Goal: Transaction & Acquisition: Purchase product/service

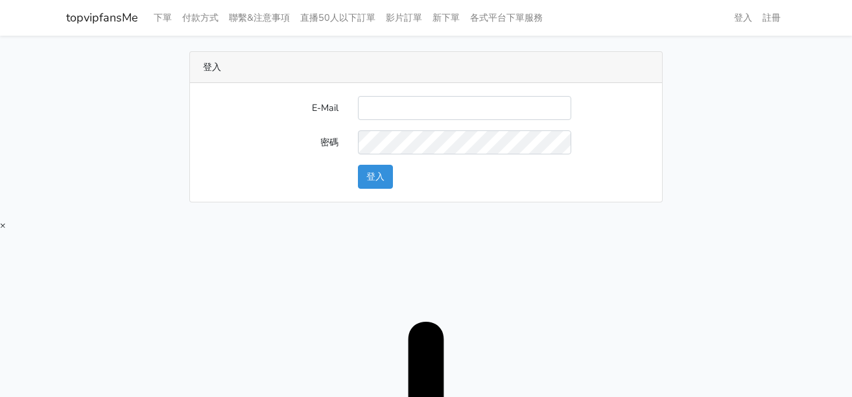
type input "[EMAIL_ADDRESS][DOMAIN_NAME]"
click at [376, 178] on button "登入" at bounding box center [375, 177] width 35 height 24
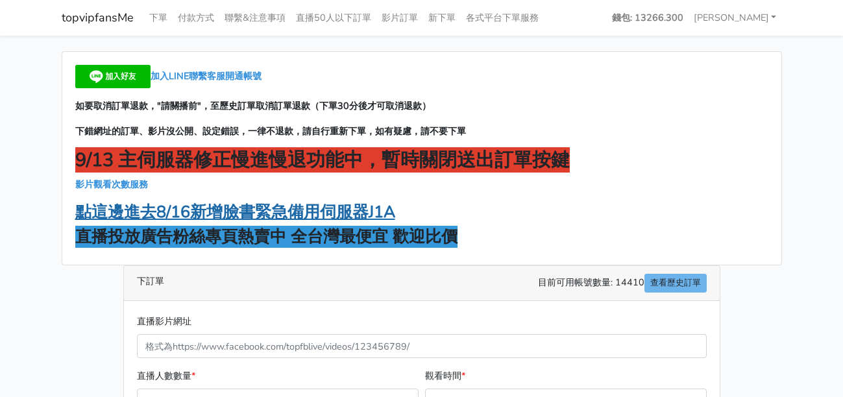
click at [345, 209] on strong "點這邊進去8/16新增臉書緊急備用伺服器J1A" at bounding box center [235, 212] width 320 height 22
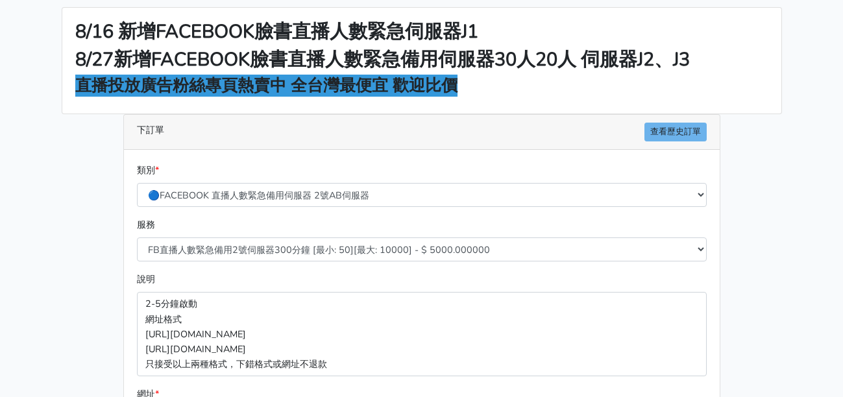
scroll to position [65, 0]
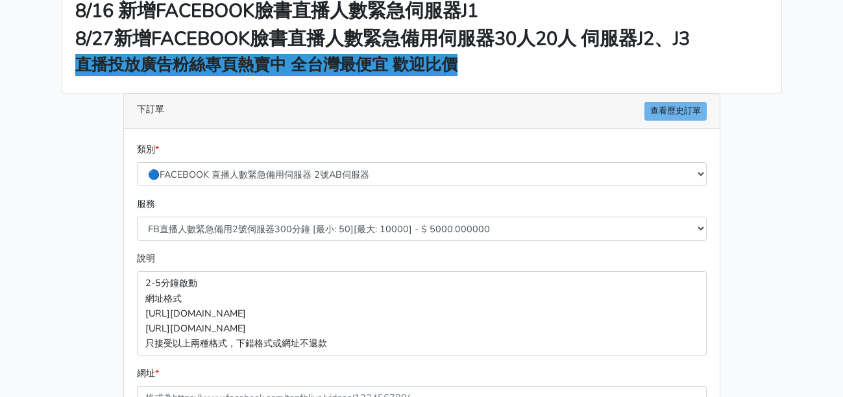
click at [328, 215] on div "服務 FB直播人數緊急備用2號伺服器300分鐘 [最小: 50][最大: 10000] - $ 5000.000000 FB直播人數緊急備用2號伺服器60分鐘…" at bounding box center [422, 219] width 576 height 44
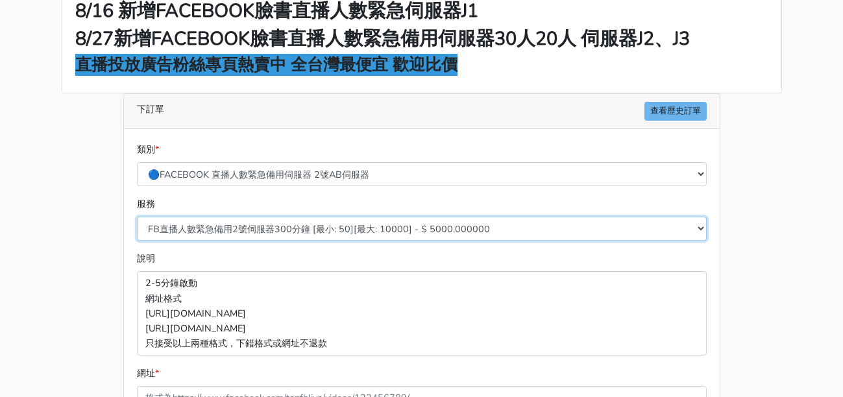
click at [326, 224] on select "FB直播人數緊急備用2號伺服器300分鐘 [最小: 50][最大: 10000] - $ 5000.000000 FB直播人數緊急備用2號伺服器60分鐘 [最…" at bounding box center [422, 229] width 570 height 24
select select "577"
click at [137, 217] on select "FB直播人數緊急備用2號伺服器300分鐘 [最小: 50][最大: 10000] - $ 5000.000000 FB直播人數緊急備用2號伺服器60分鐘 [最…" at bounding box center [422, 229] width 570 height 24
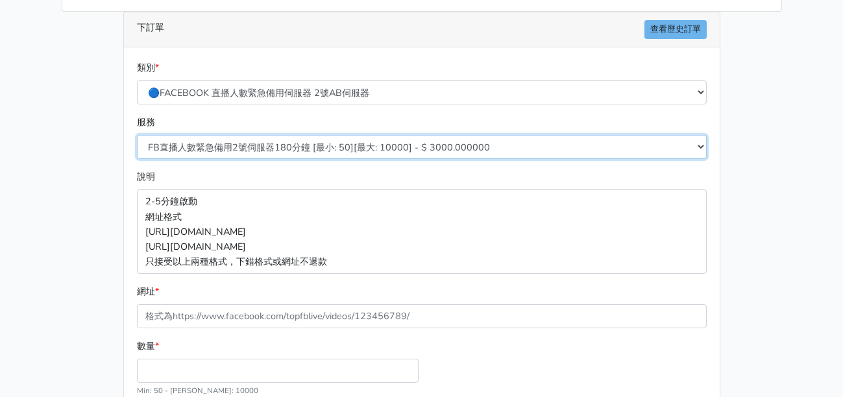
scroll to position [259, 0]
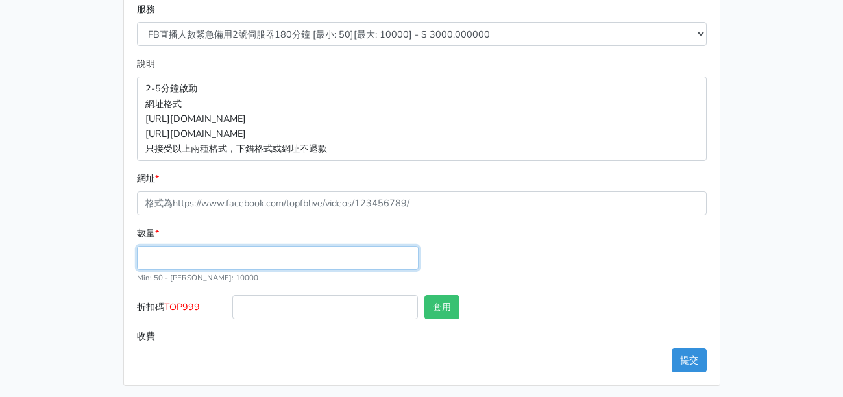
click at [205, 259] on input "數量 *" at bounding box center [278, 258] width 282 height 24
type input "50"
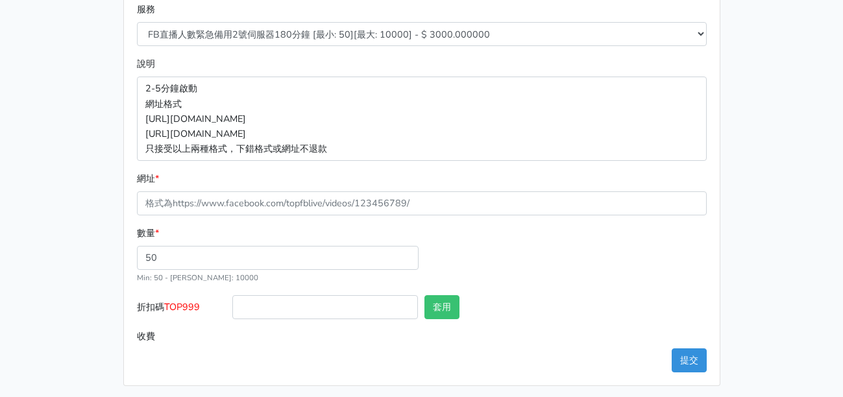
type input "150.000"
click at [195, 305] on span "TOP999" at bounding box center [182, 306] width 36 height 13
click at [232, 305] on input "折扣碼 TOP999" at bounding box center [325, 307] width 186 height 24
click at [195, 305] on span "TOP999" at bounding box center [182, 306] width 36 height 13
click at [232, 305] on input "折扣碼 TOP999" at bounding box center [325, 307] width 186 height 24
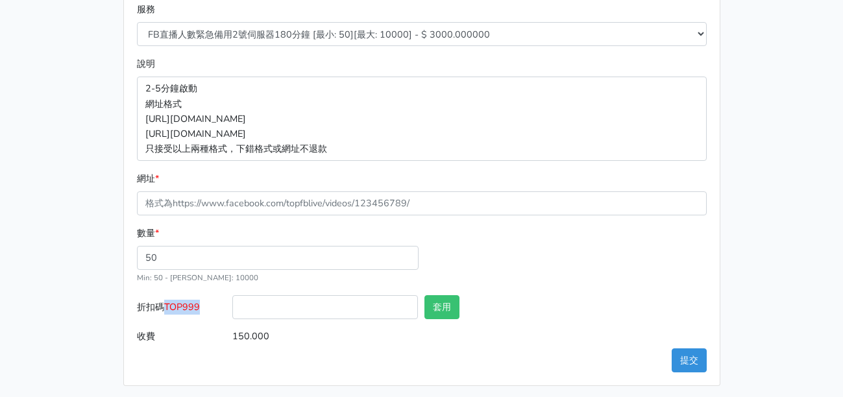
copy span "TOP999"
click at [282, 309] on input "折扣碼 TOP999" at bounding box center [325, 307] width 186 height 24
paste input "TOP999"
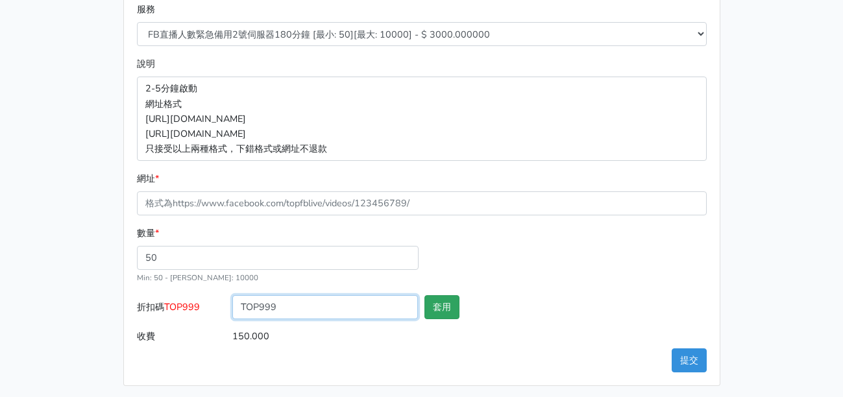
type input "TOP999"
click at [426, 306] on button "套用" at bounding box center [441, 307] width 35 height 24
type input "套用失敗"
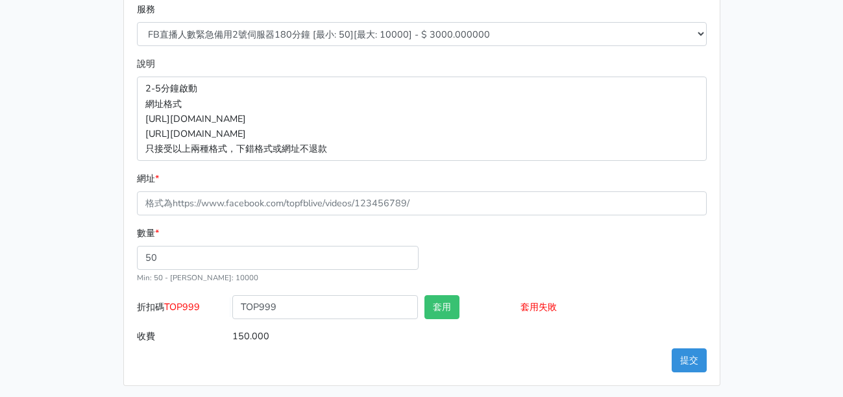
drag, startPoint x: 538, startPoint y: 263, endPoint x: 426, endPoint y: 241, distance: 114.3
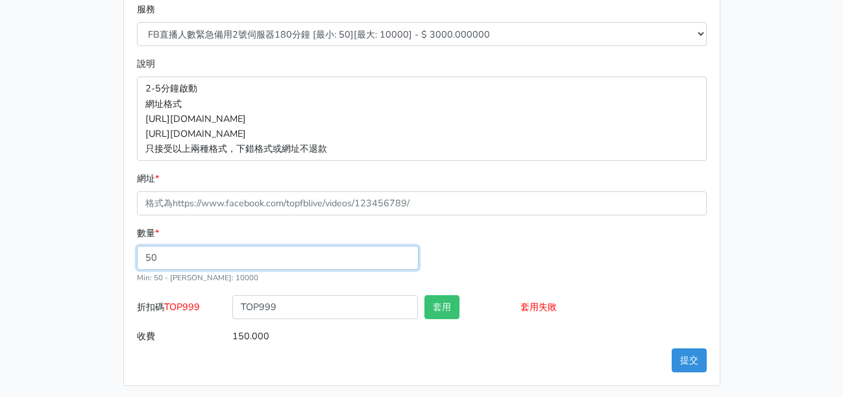
click at [536, 263] on div "數量 * 50 Min: 50 - Max: 10000" at bounding box center [422, 260] width 576 height 69
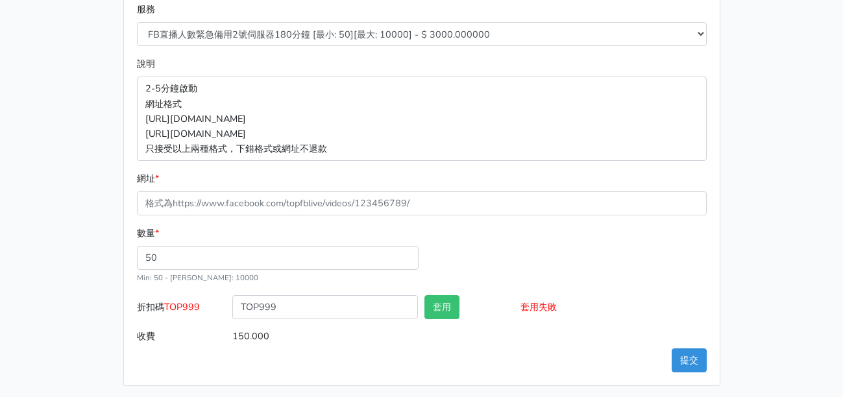
click at [193, 303] on span "TOP999" at bounding box center [182, 306] width 36 height 13
click at [232, 303] on input "TOP999" at bounding box center [325, 307] width 186 height 24
click at [193, 304] on span "TOP999" at bounding box center [182, 306] width 36 height 13
click at [232, 304] on input "TOP999" at bounding box center [325, 307] width 186 height 24
click at [583, 288] on div "數量 * 50 Min: 50 - Max: 10000" at bounding box center [422, 260] width 576 height 69
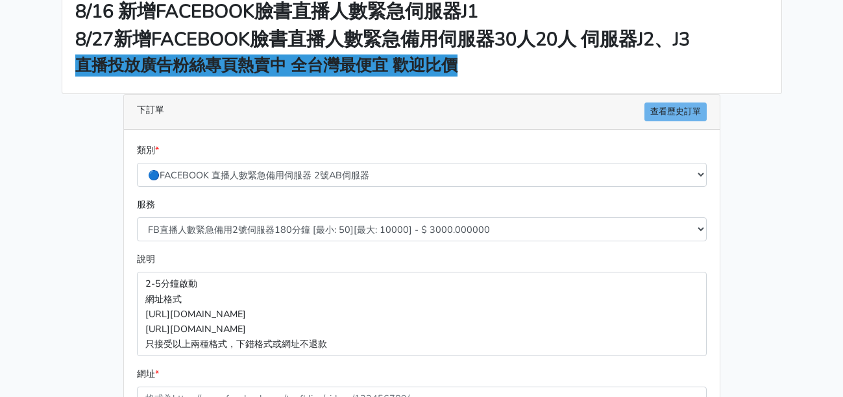
scroll to position [0, 0]
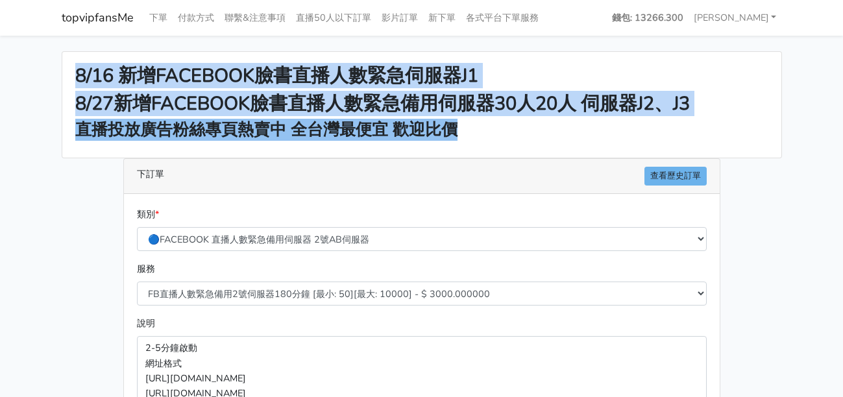
drag, startPoint x: 464, startPoint y: 131, endPoint x: 64, endPoint y: 78, distance: 403.8
click at [64, 78] on div "8/16 新增FACEBOOK臉書直播人數緊急伺服器J1 8/27新增FACEBOOK臉書直播人數緊急備用伺服器30人20人 伺服器J2、J3 直播投放廣告粉…" at bounding box center [421, 105] width 719 height 106
click at [252, 101] on strong "8/27新增FACEBOOK臉書直播人數緊急備用伺服器30人20人 伺服器J2、J3" at bounding box center [382, 103] width 614 height 25
